Goal: Find contact information: Find contact information

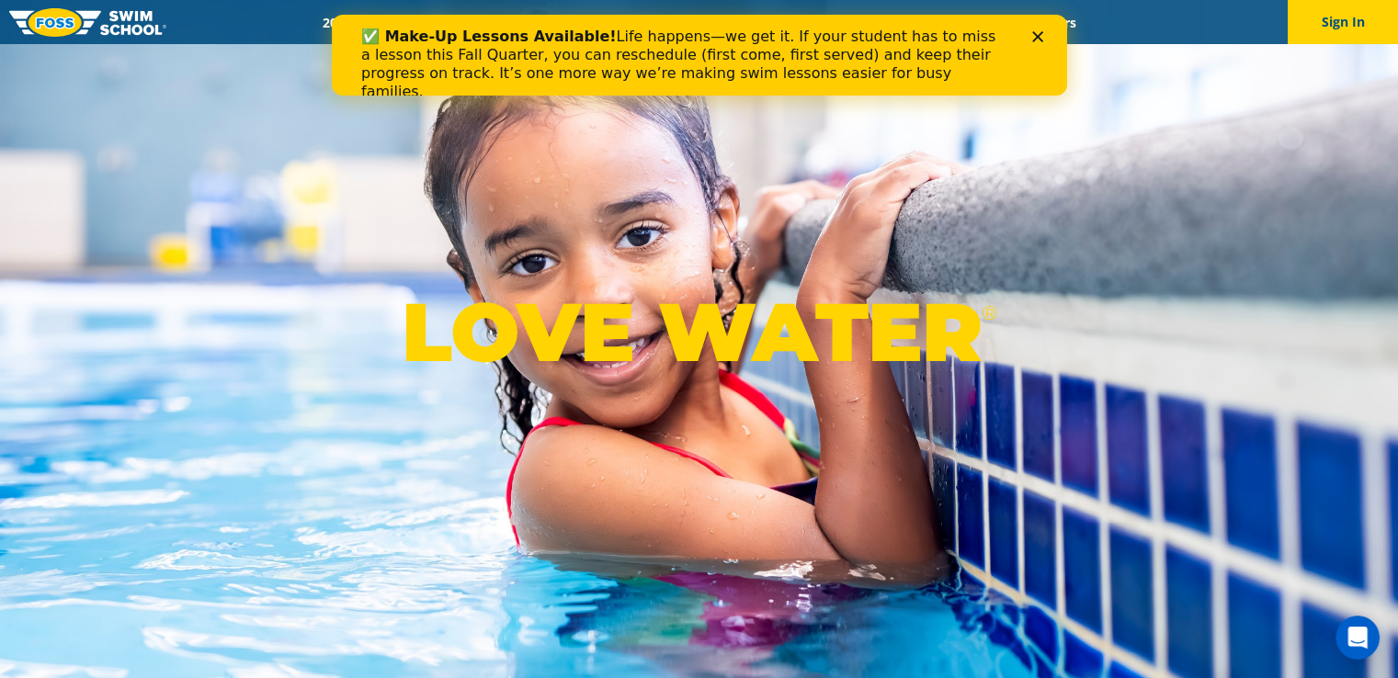
click at [1034, 35] on icon "Close" at bounding box center [1036, 36] width 11 height 11
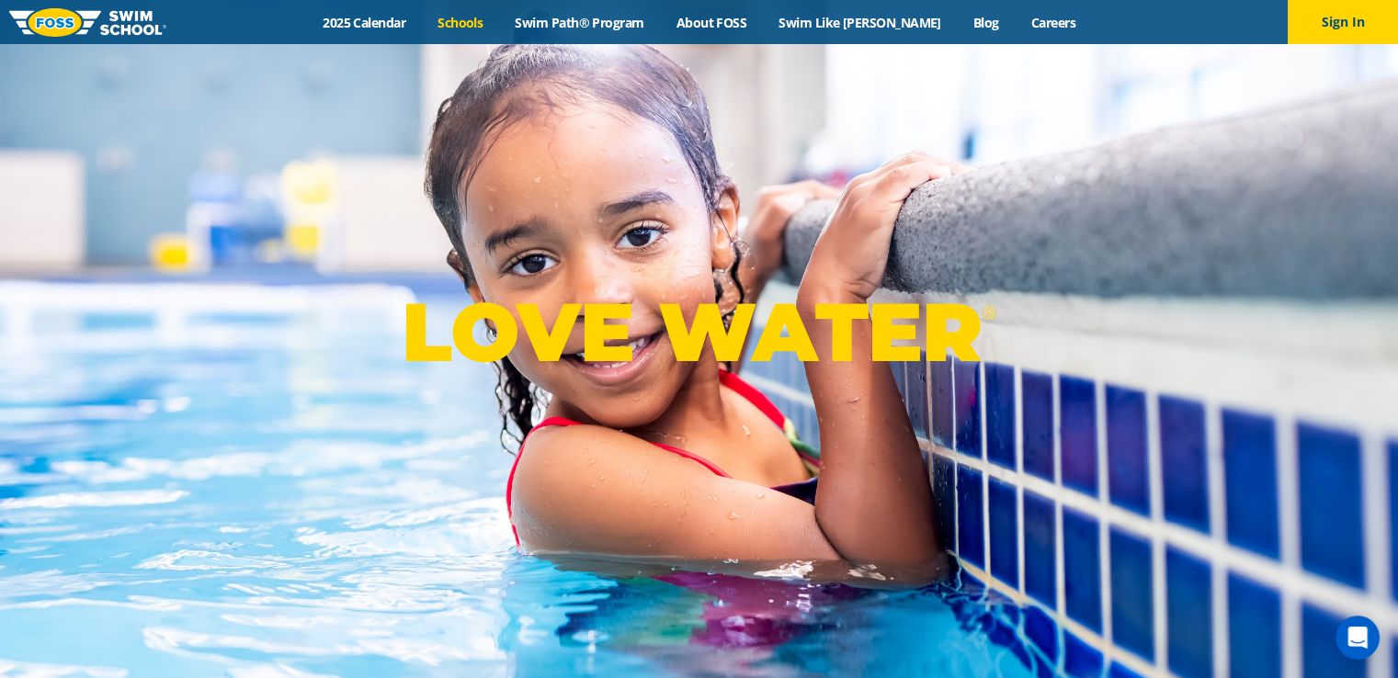
click at [499, 14] on link "Schools" at bounding box center [460, 22] width 77 height 17
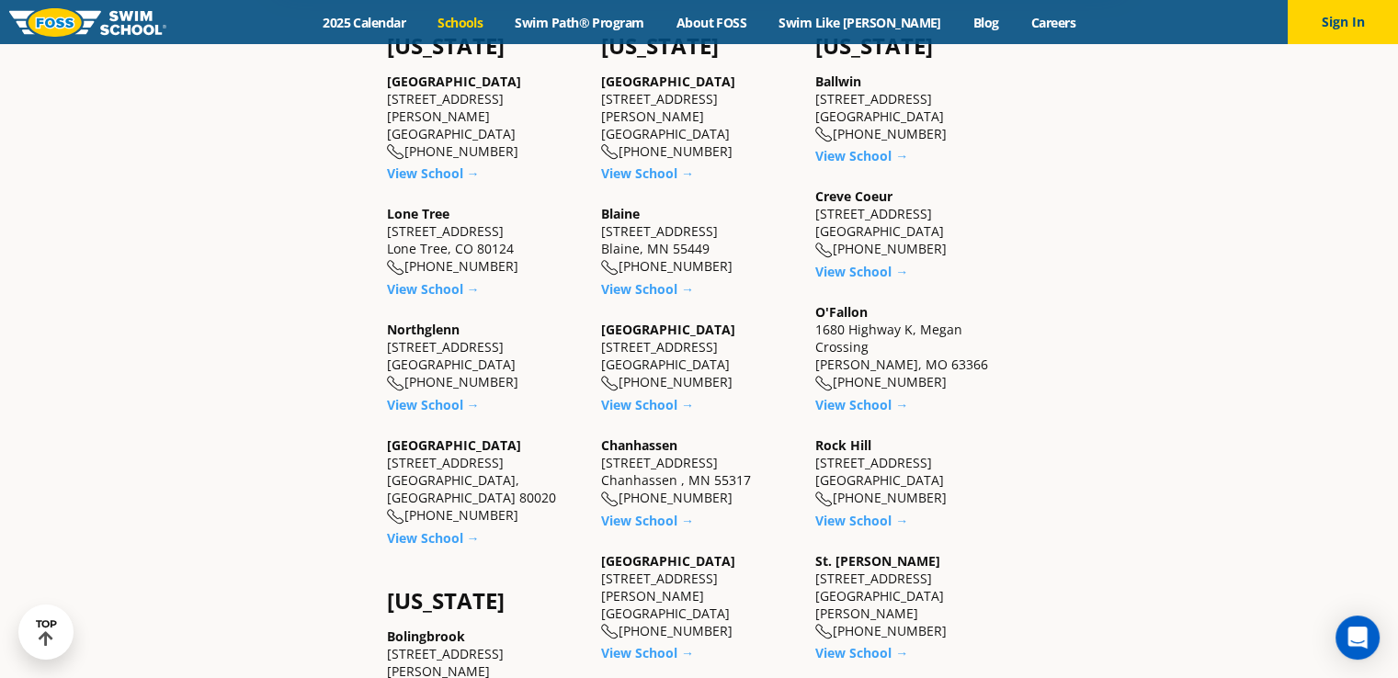
scroll to position [651, 0]
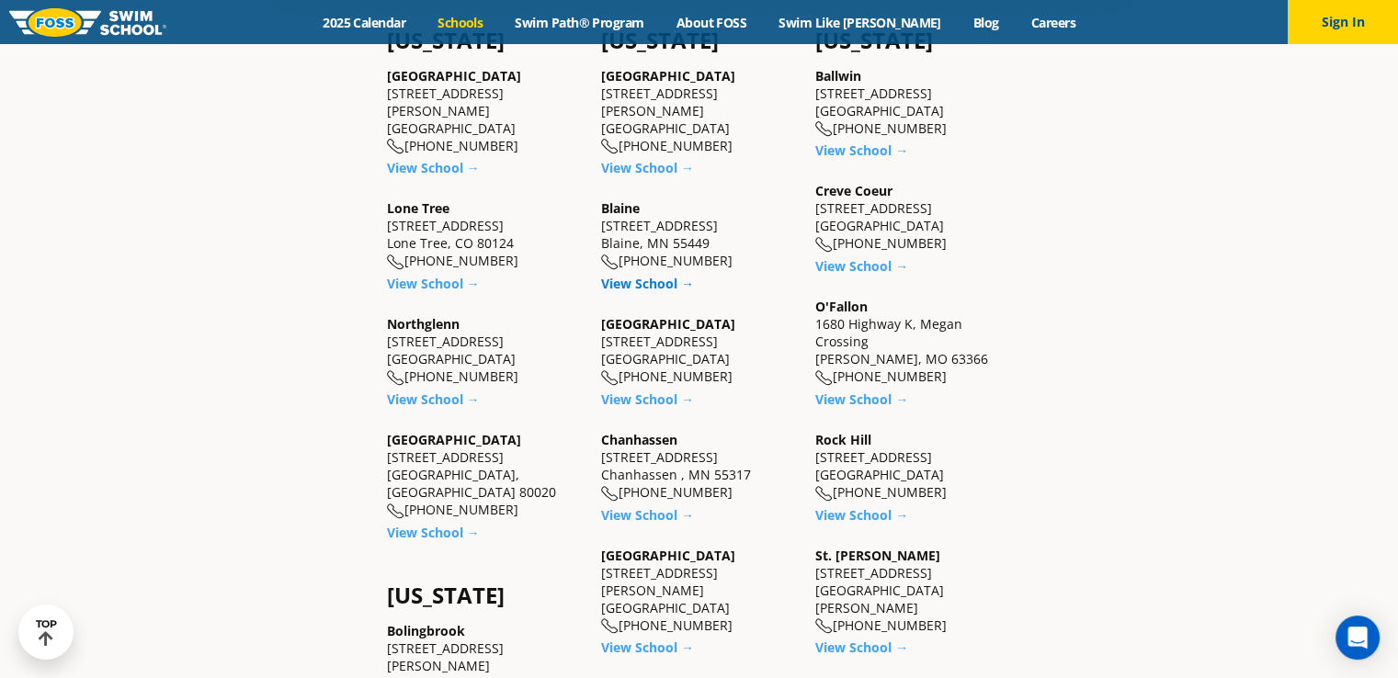
click at [658, 290] on link "View School →" at bounding box center [647, 283] width 93 height 17
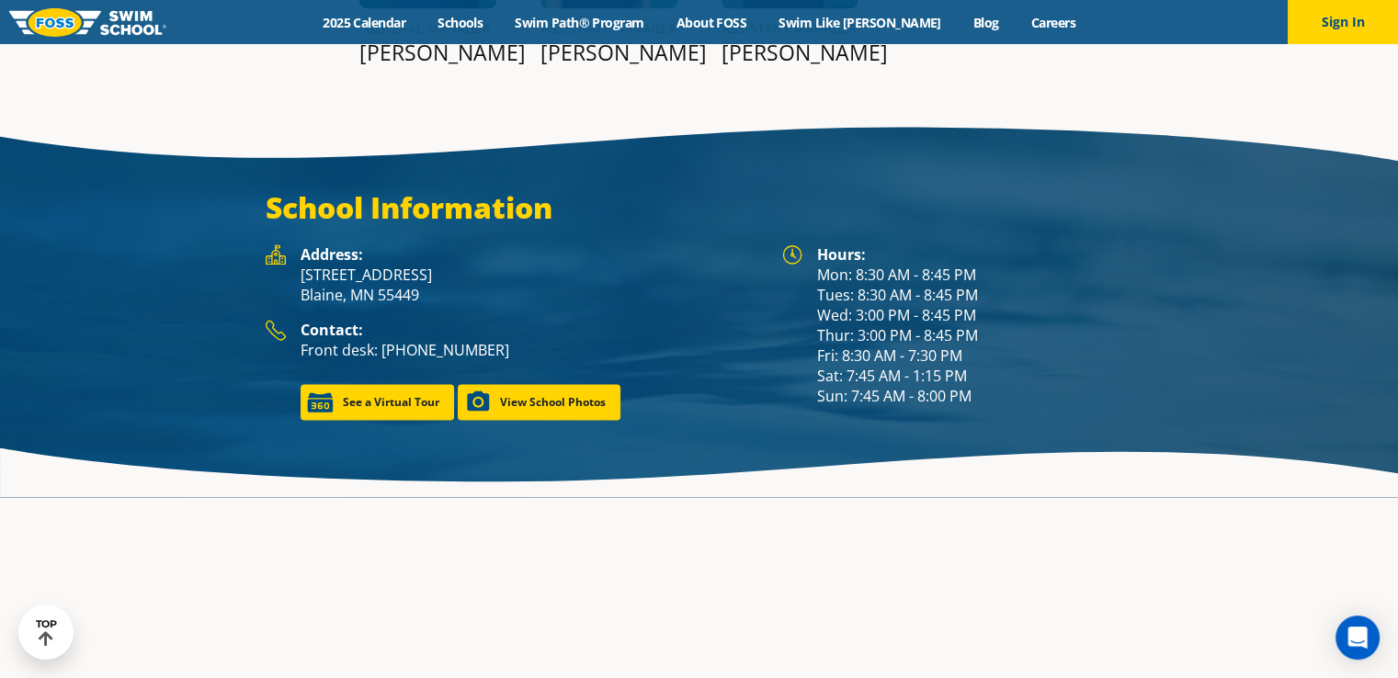
scroll to position [2427, 0]
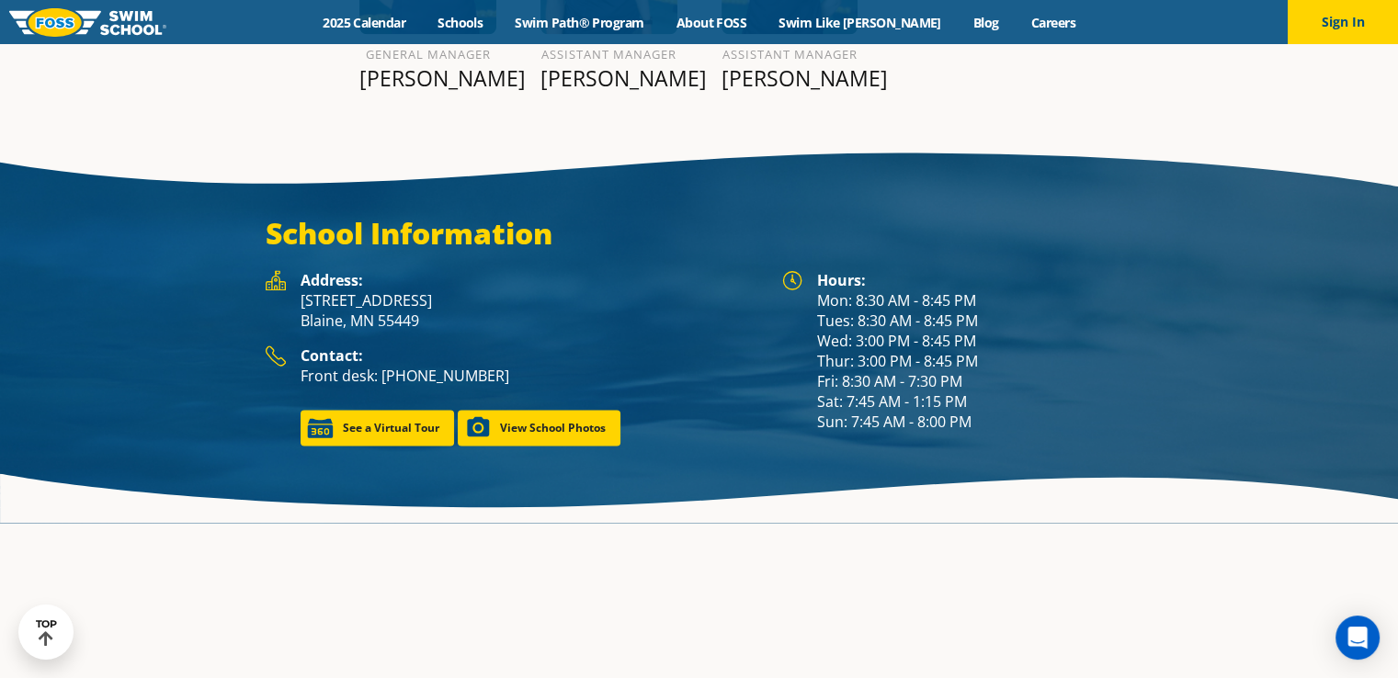
click at [421, 346] on div "Contact: Front desk: (763) 398-3399" at bounding box center [532, 373] width 463 height 55
